Goal: Task Accomplishment & Management: Use online tool/utility

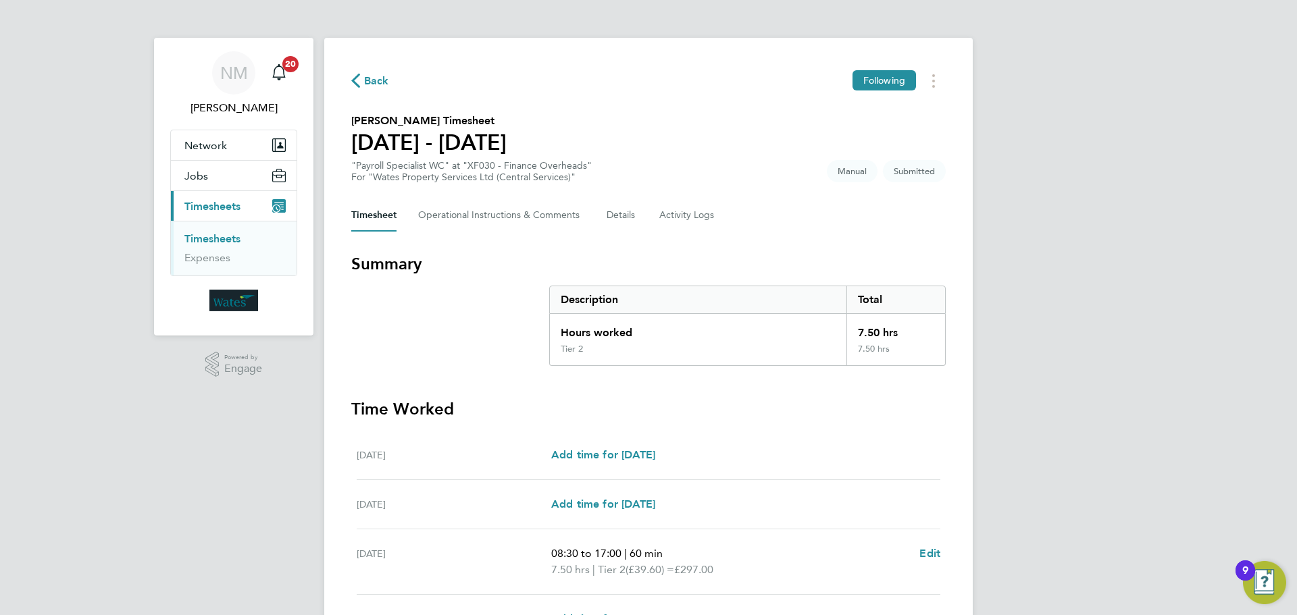
click at [205, 236] on link "Timesheets" at bounding box center [212, 238] width 56 height 13
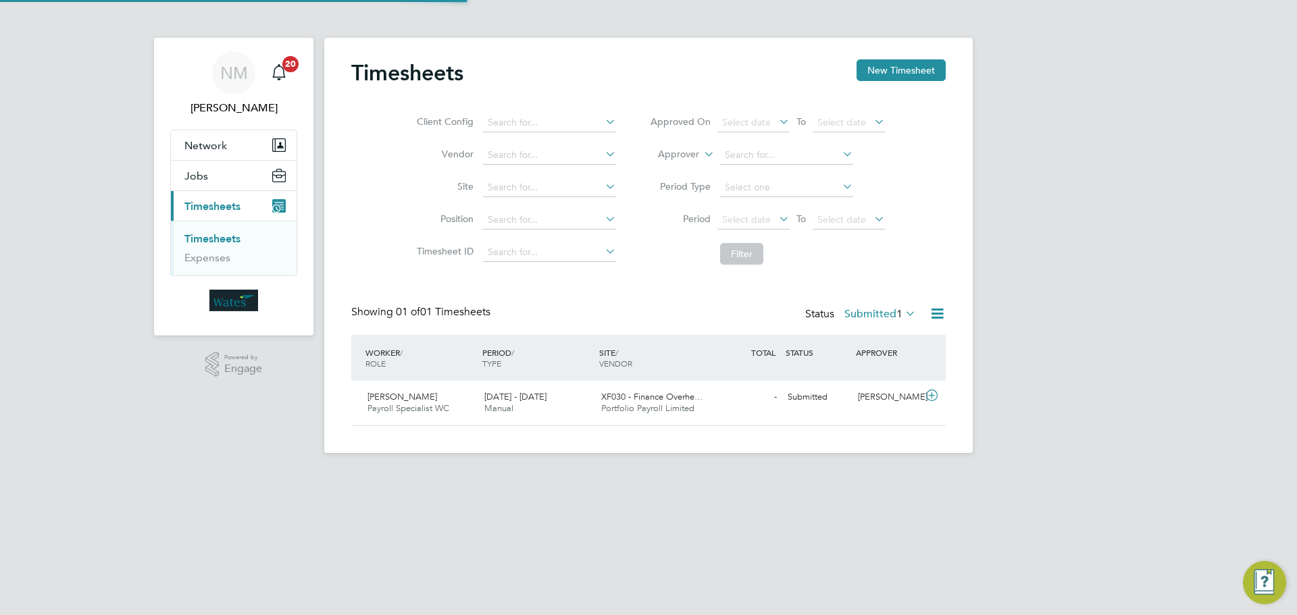
scroll to position [34, 118]
click at [409, 400] on div "Mary Peat Payroll Specialist WC 16 - 22 Aug 2025" at bounding box center [420, 403] width 117 height 34
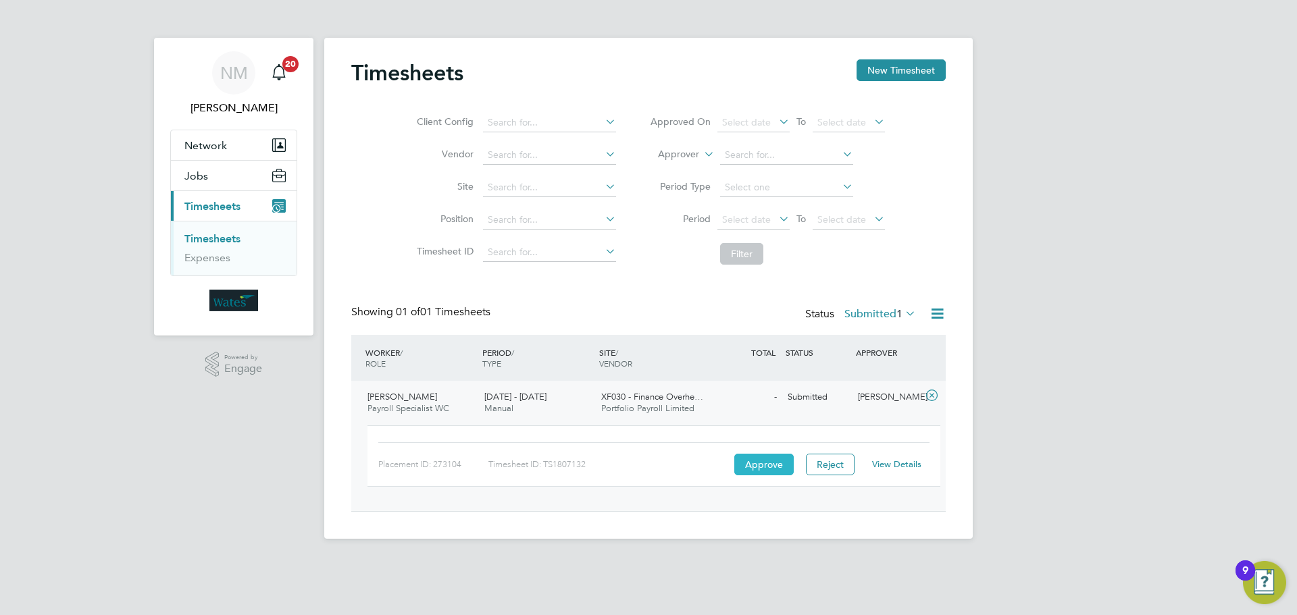
click at [753, 467] on button "Approve" at bounding box center [763, 465] width 59 height 22
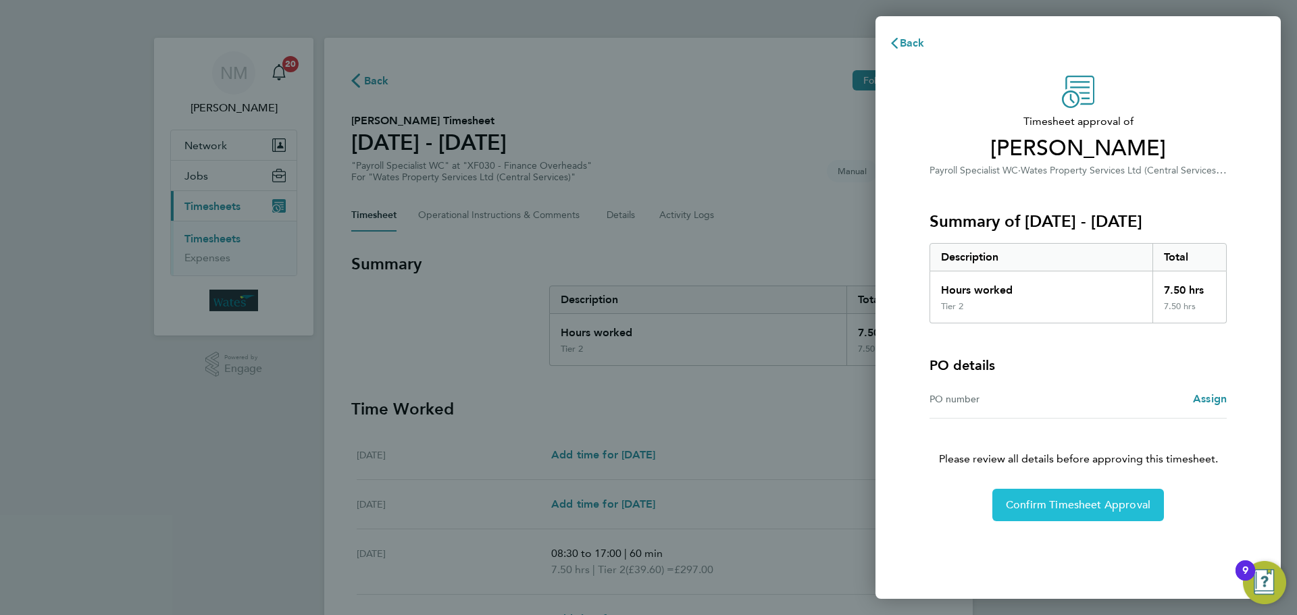
click at [1002, 508] on button "Confirm Timesheet Approval" at bounding box center [1078, 505] width 172 height 32
